Goal: Task Accomplishment & Management: Manage account settings

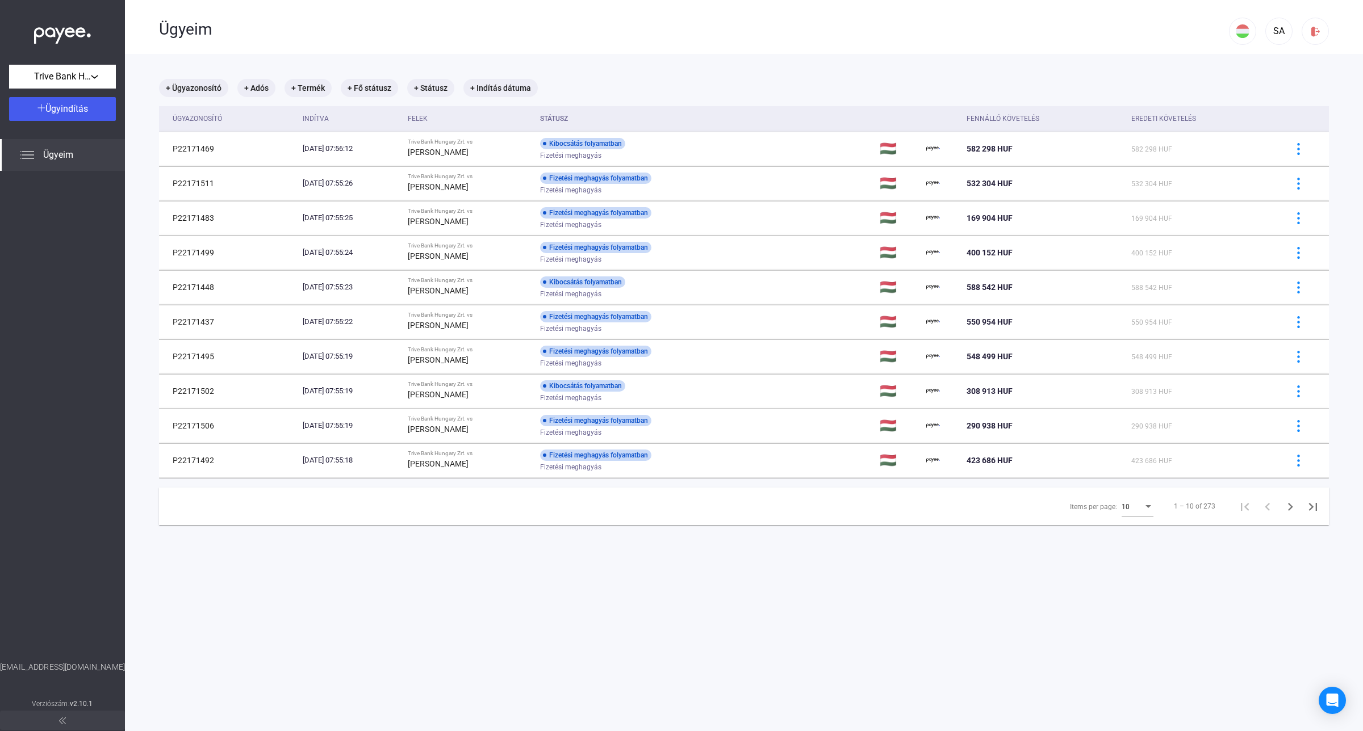
click at [1123, 506] on div "10" at bounding box center [1132, 507] width 22 height 14
click at [1131, 533] on span "25" at bounding box center [1128, 529] width 32 height 14
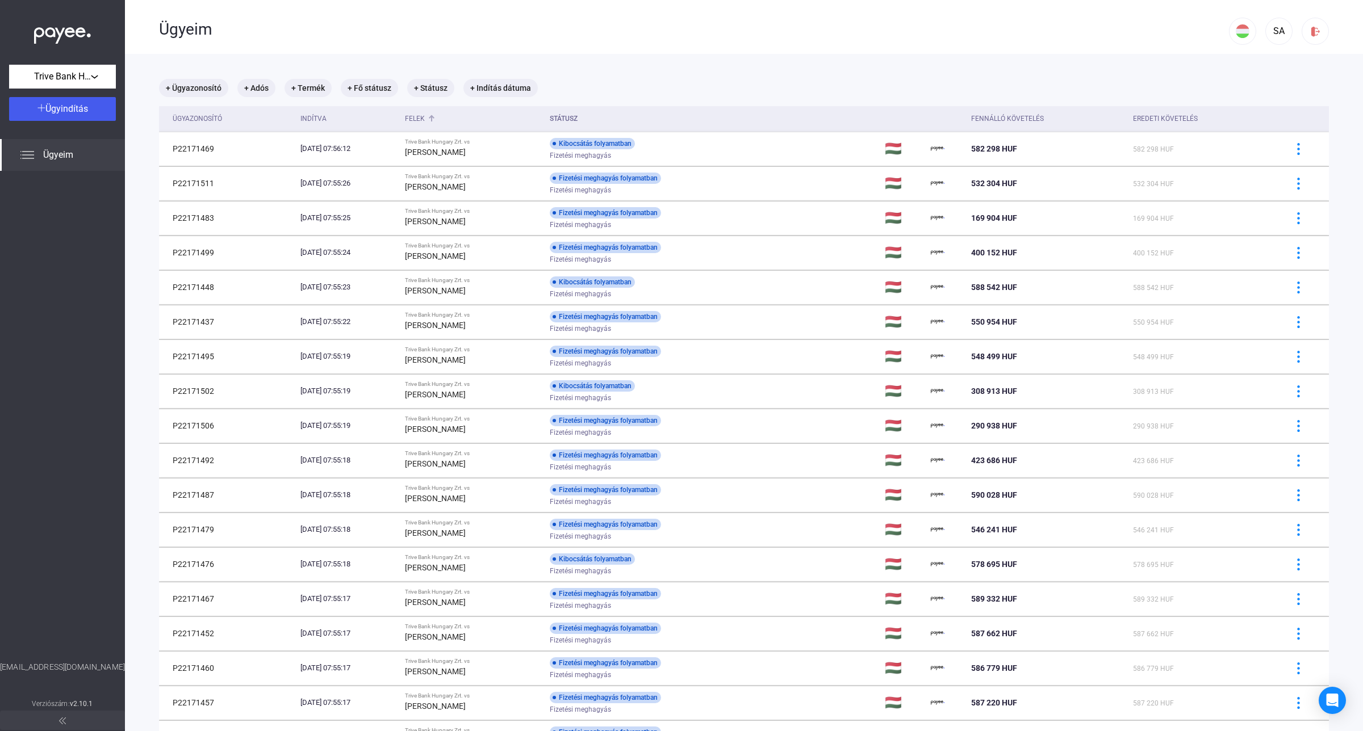
click at [425, 115] on div "Felek" at bounding box center [415, 119] width 20 height 14
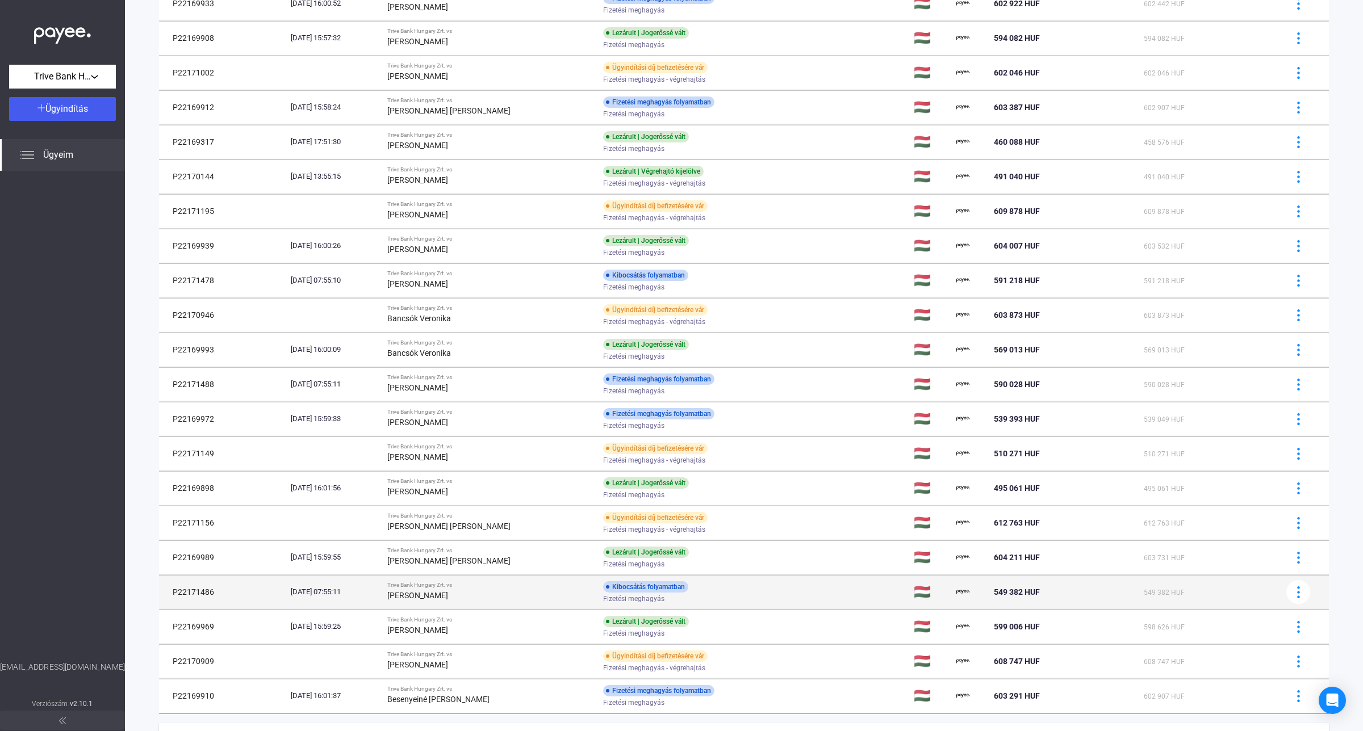
scroll to position [350, 0]
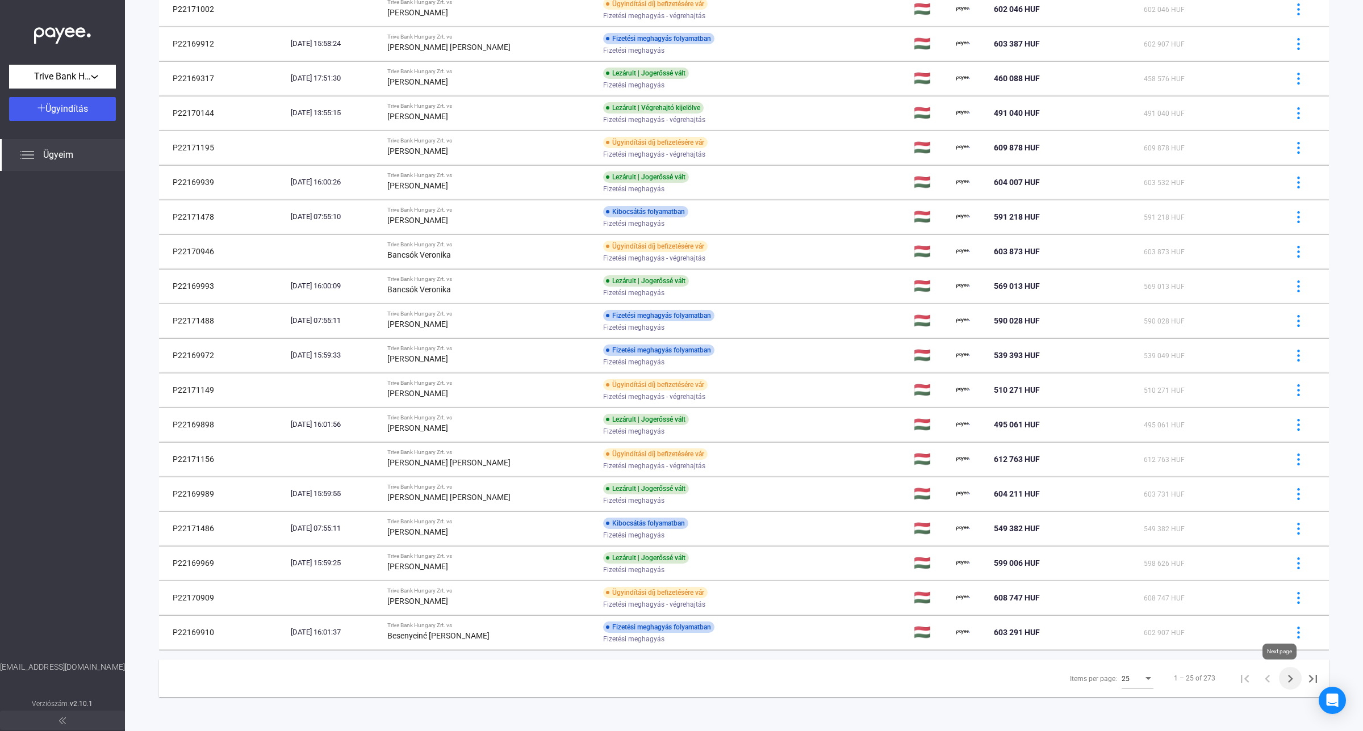
click at [1282, 681] on icon "Next page" at bounding box center [1290, 679] width 16 height 16
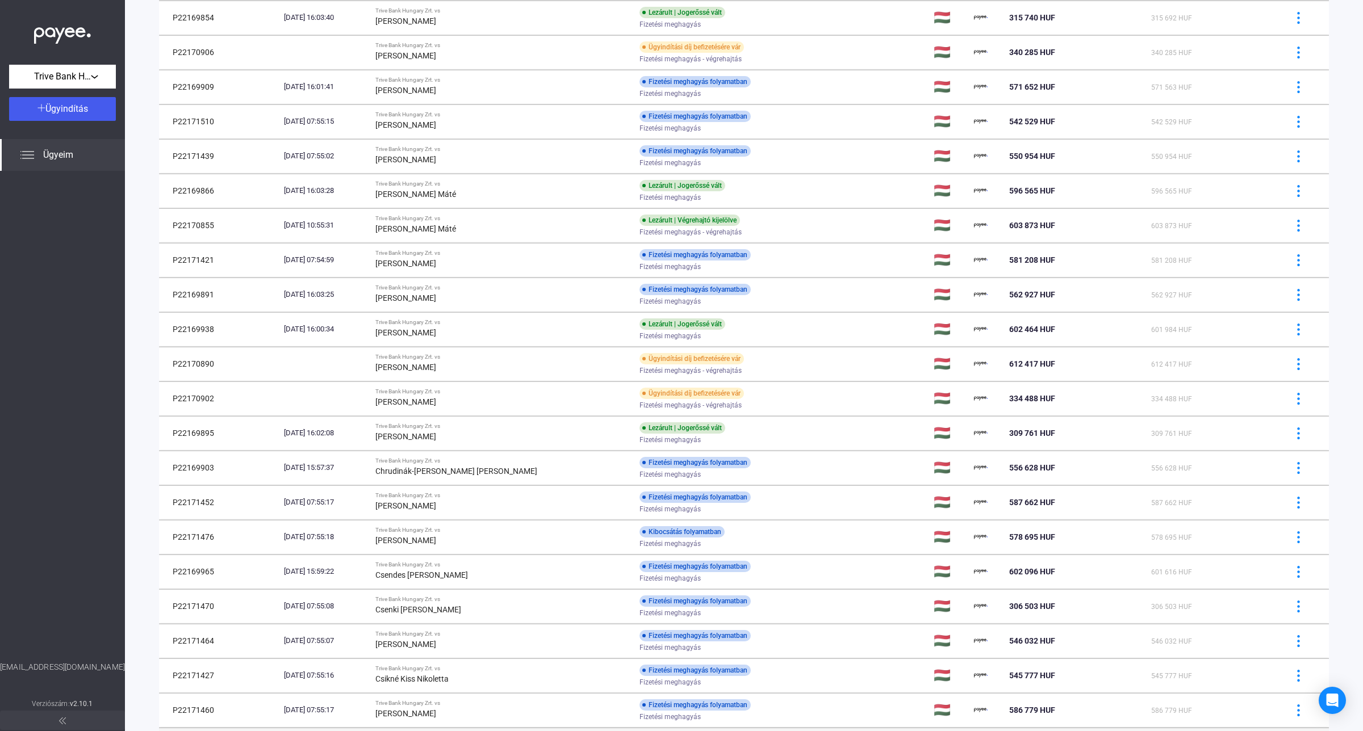
scroll to position [350, 0]
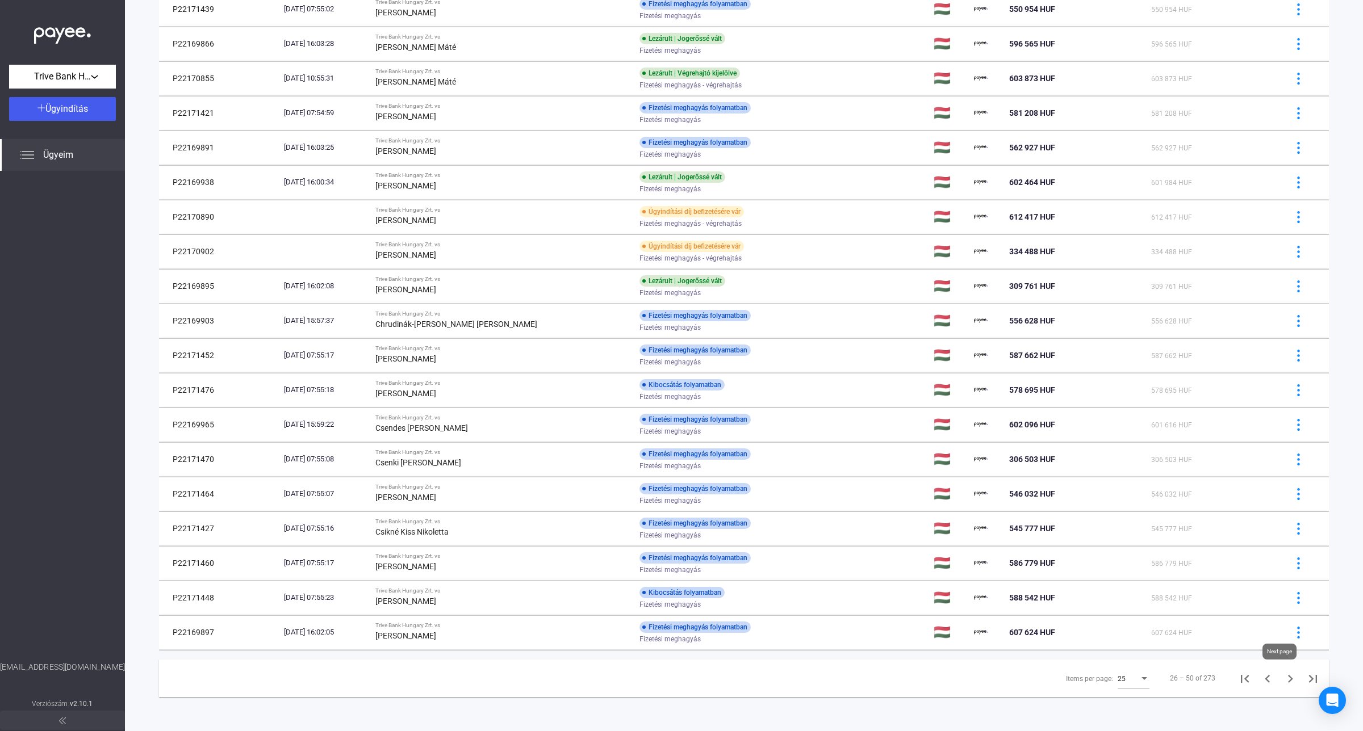
click at [1288, 679] on icon "Next page" at bounding box center [1290, 679] width 5 height 8
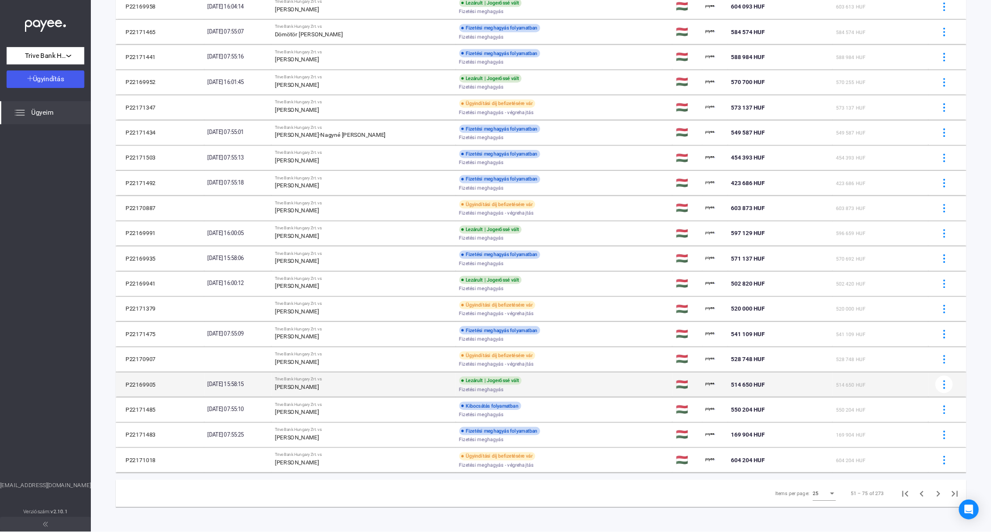
scroll to position [350, 0]
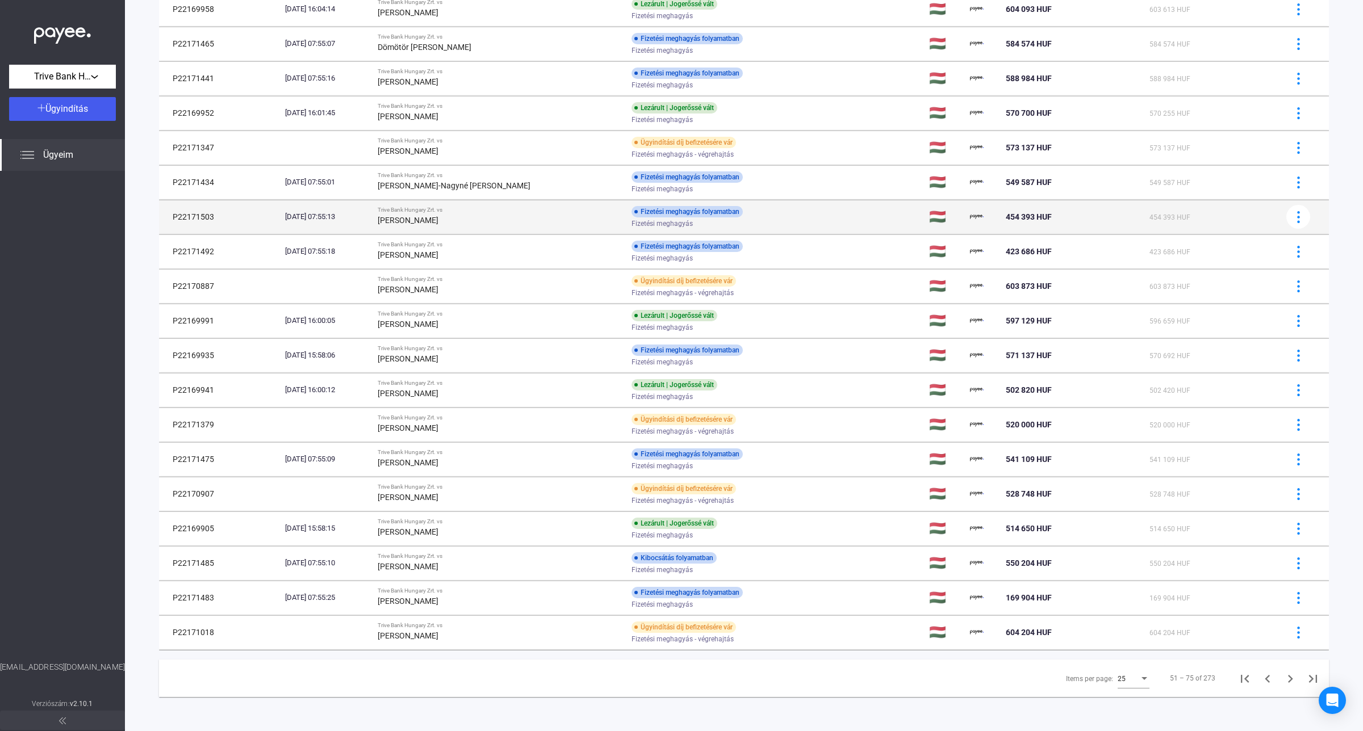
click at [181, 216] on td "P22171503" at bounding box center [220, 217] width 122 height 34
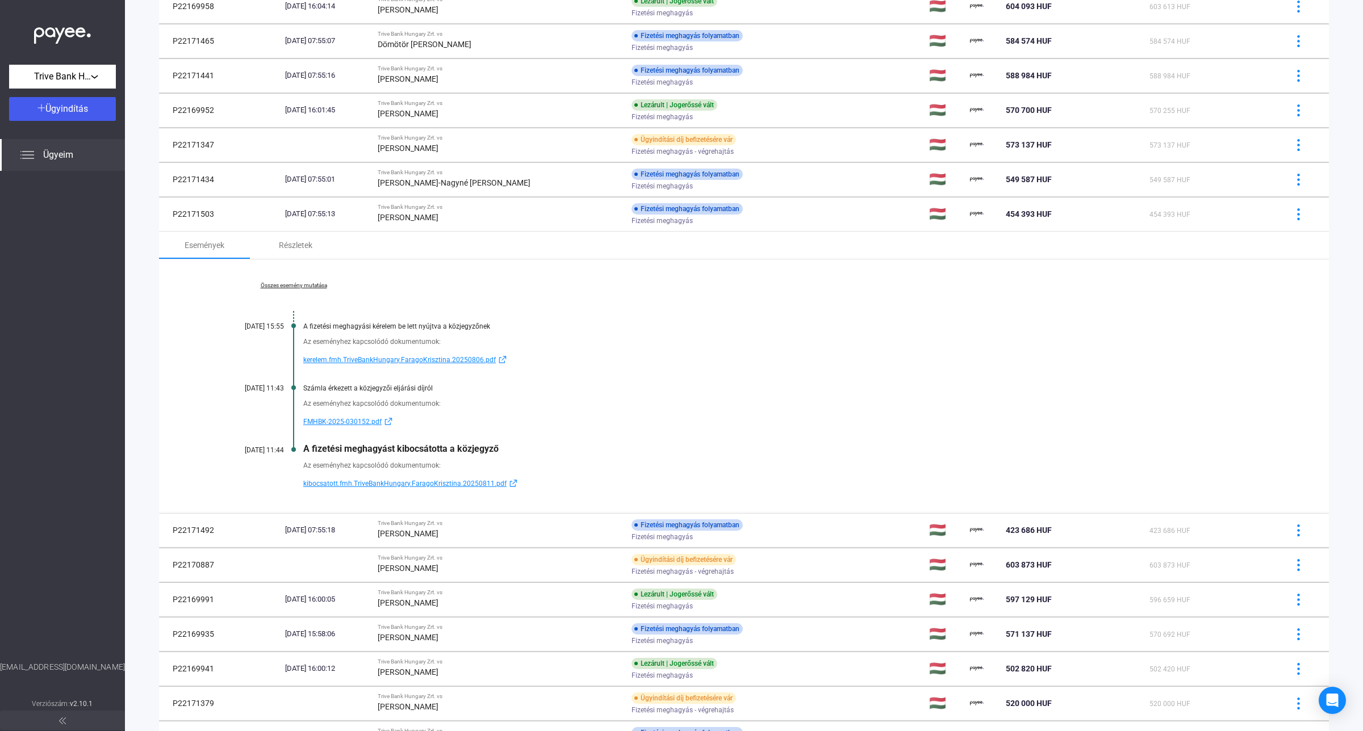
click at [299, 285] on link "Összes esemény mutatása" at bounding box center [294, 285] width 156 height 7
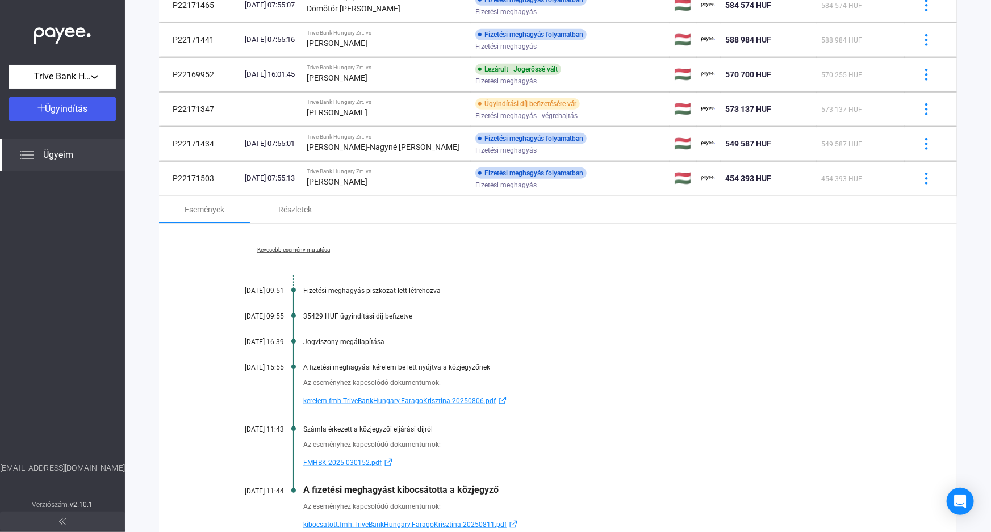
scroll to position [403, 0]
